Goal: Task Accomplishment & Management: Manage account settings

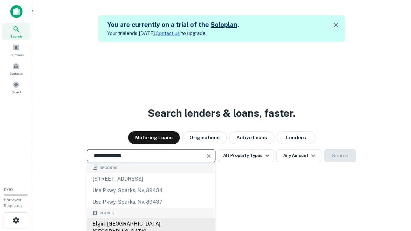
click at [151, 224] on div "Elgin, [GEOGRAPHIC_DATA], [GEOGRAPHIC_DATA]" at bounding box center [151, 227] width 128 height 19
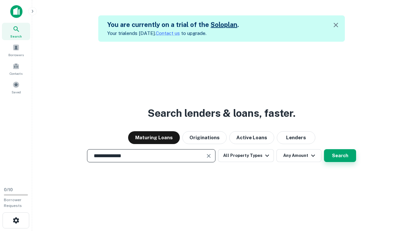
type input "**********"
click at [324, 149] on button "Search" at bounding box center [340, 155] width 32 height 13
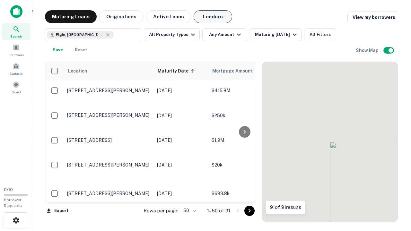
click at [213, 17] on button "Lenders" at bounding box center [212, 16] width 38 height 13
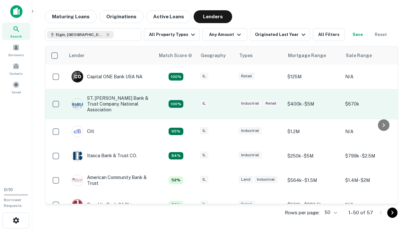
click at [228, 104] on div "IL" at bounding box center [216, 104] width 32 height 9
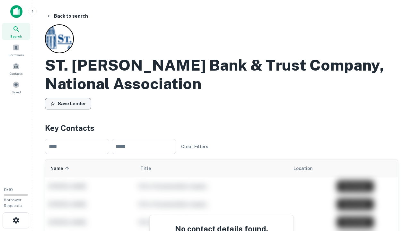
click at [68, 104] on button "Save Lender" at bounding box center [68, 104] width 46 height 12
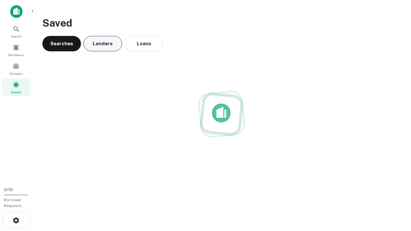
click at [103, 44] on button "Lenders" at bounding box center [102, 43] width 38 height 15
